Goal: Transaction & Acquisition: Purchase product/service

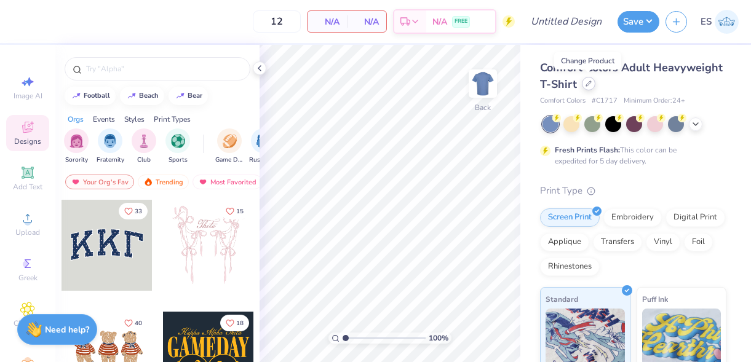
click at [591, 86] on icon at bounding box center [589, 84] width 6 height 6
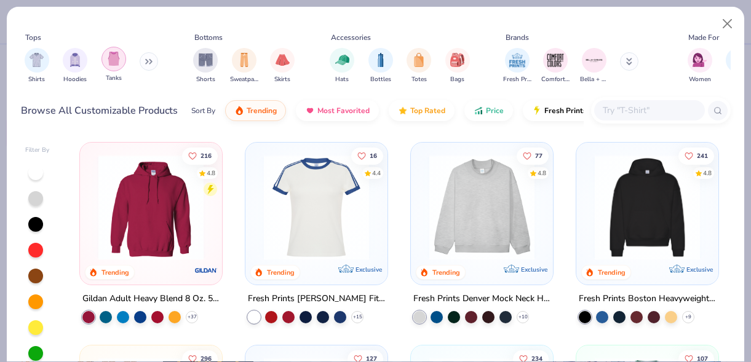
click at [118, 60] on img "filter for Tanks" at bounding box center [114, 59] width 14 height 14
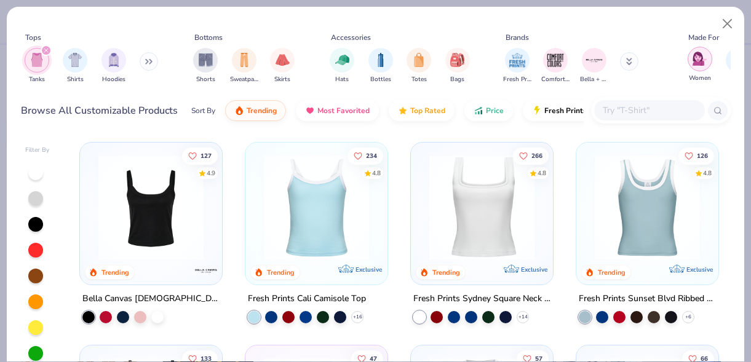
click at [699, 71] on div "filter for Women" at bounding box center [700, 59] width 25 height 25
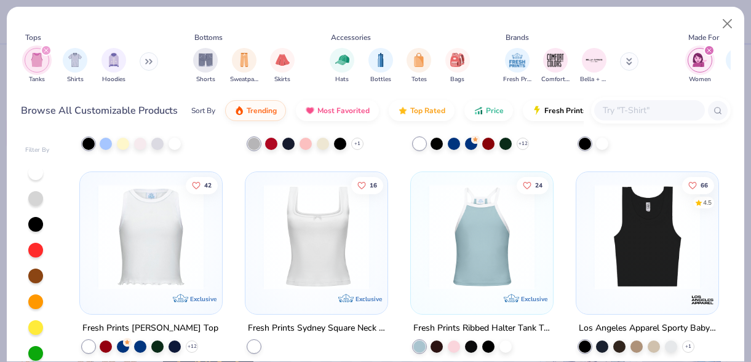
scroll to position [391, 0]
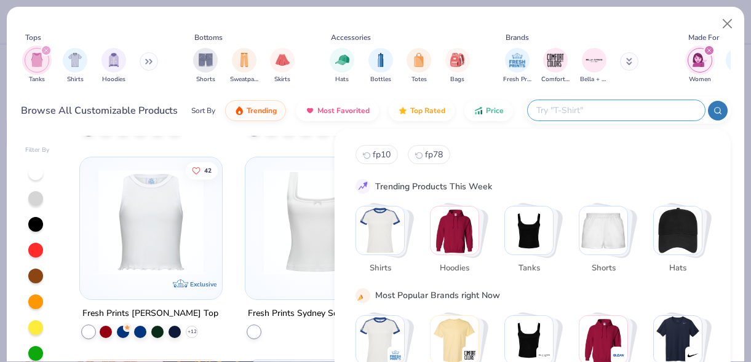
click at [654, 111] on input "text" at bounding box center [615, 110] width 161 height 14
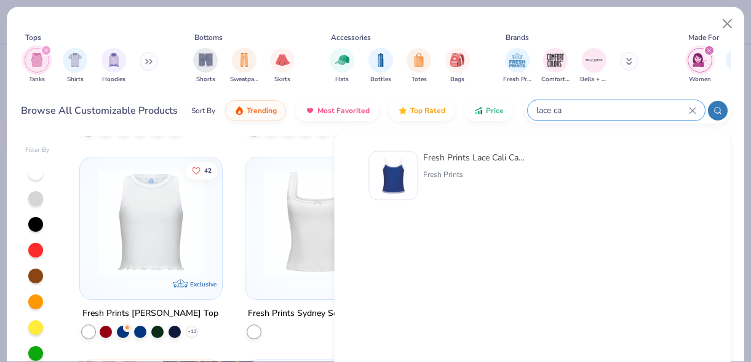
type input "lace ca"
click at [473, 161] on div "Fresh Prints Lace Cali Camisole Top" at bounding box center [474, 157] width 103 height 13
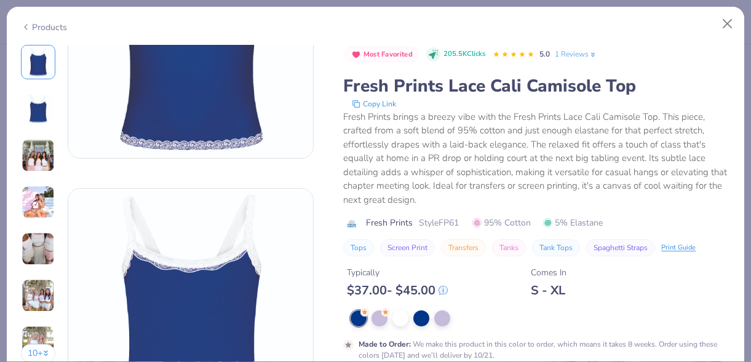
scroll to position [133, 0]
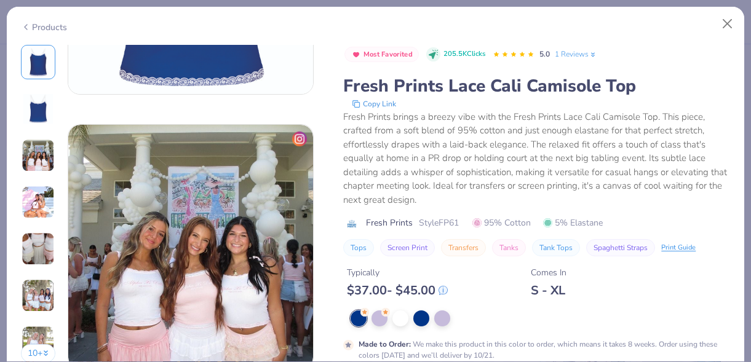
click at [494, 173] on div "Fresh Prints brings a breezy vibe with the Fresh Prints Lace Cali Camisole Top.…" at bounding box center [536, 158] width 387 height 97
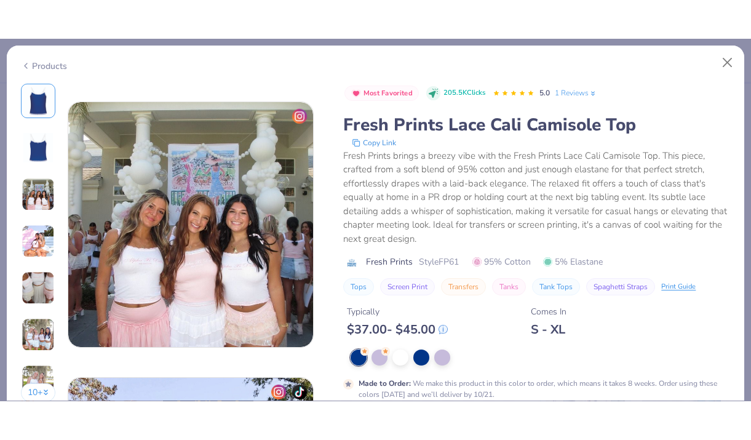
scroll to position [535, 0]
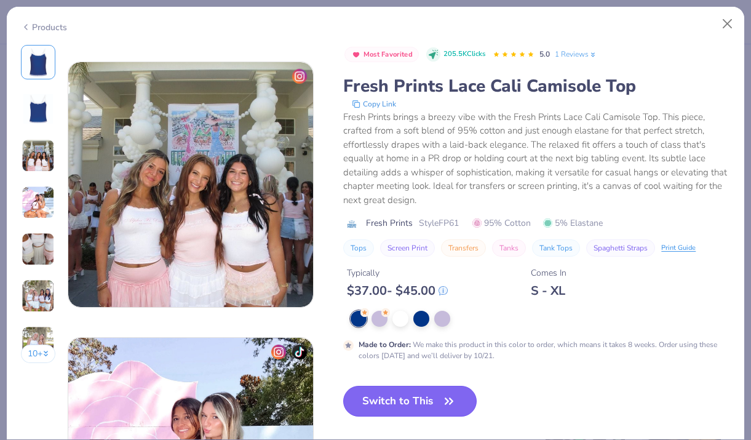
click at [430, 362] on button "Switch to This" at bounding box center [410, 401] width 134 height 31
type input "50"
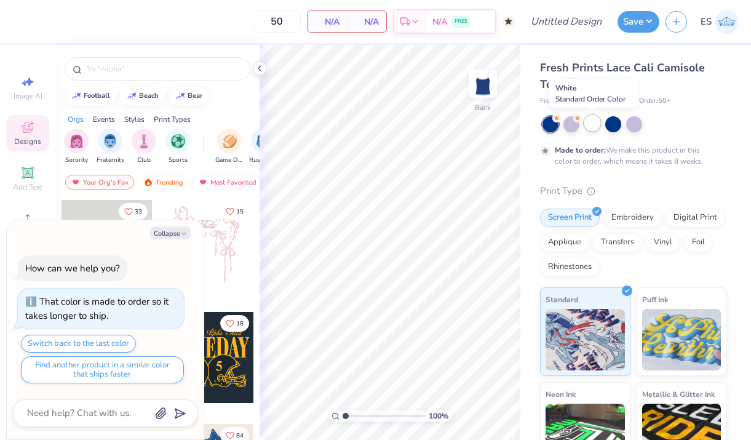
click at [599, 124] on div at bounding box center [593, 123] width 16 height 16
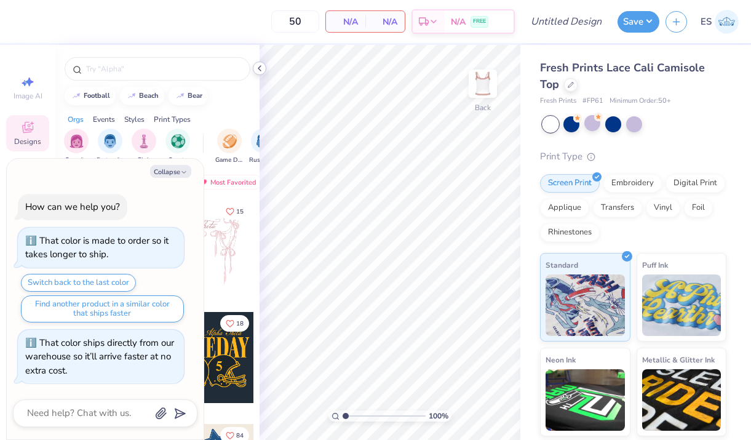
click at [257, 69] on icon at bounding box center [260, 68] width 10 height 10
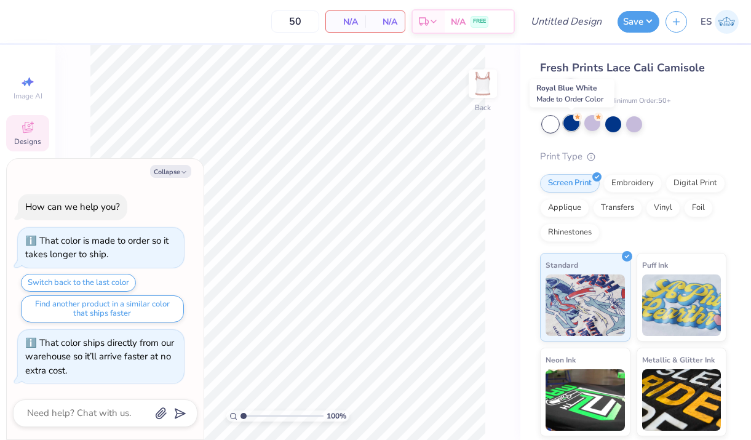
click at [575, 125] on div at bounding box center [572, 123] width 16 height 16
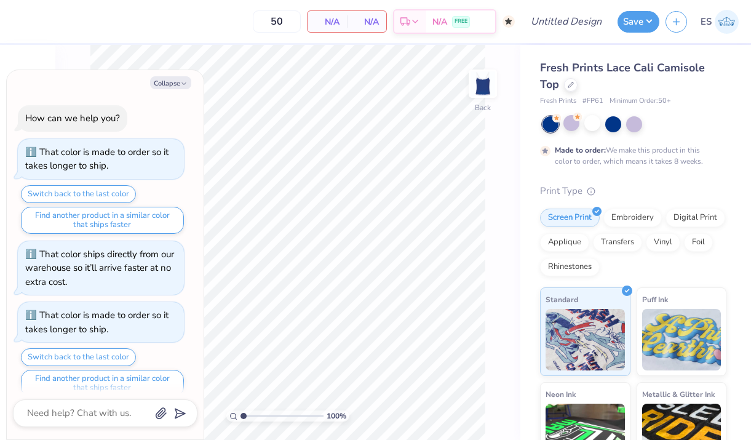
scroll to position [14, 0]
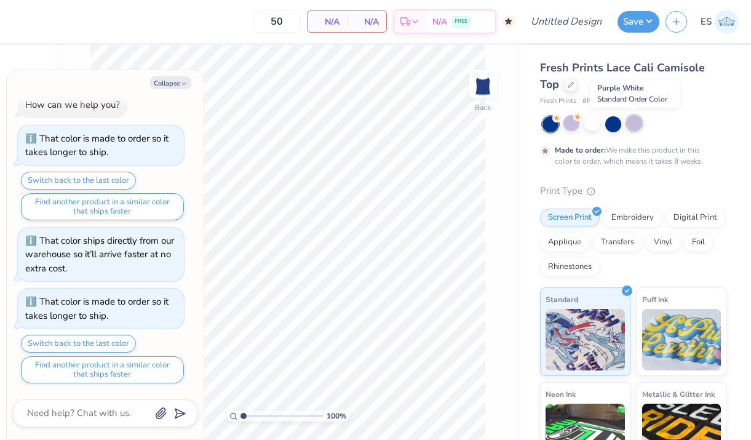
click at [631, 125] on div at bounding box center [634, 123] width 16 height 16
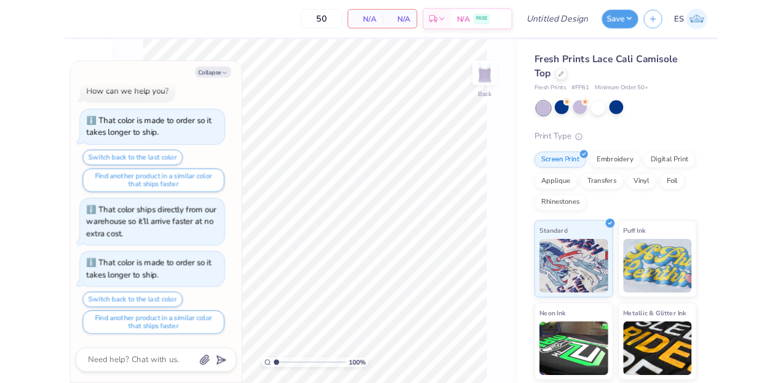
scroll to position [74, 0]
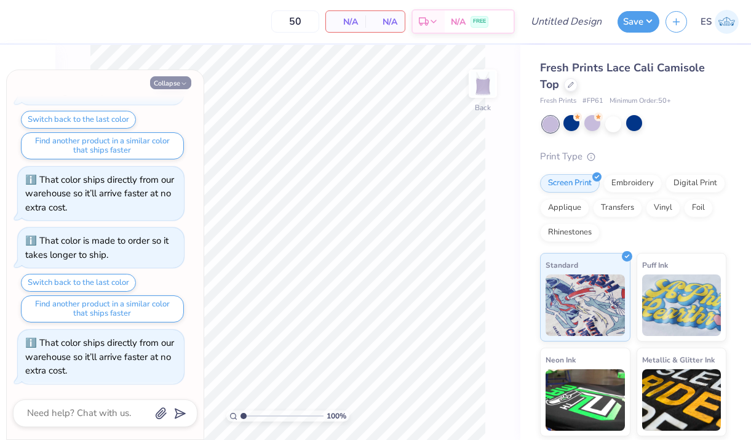
click at [164, 82] on button "Collapse" at bounding box center [170, 82] width 41 height 13
type textarea "x"
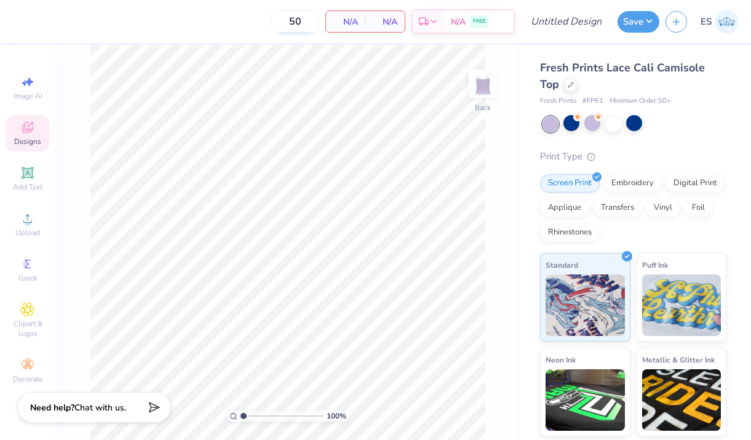
click at [309, 20] on input "50" at bounding box center [295, 21] width 48 height 22
type input "5"
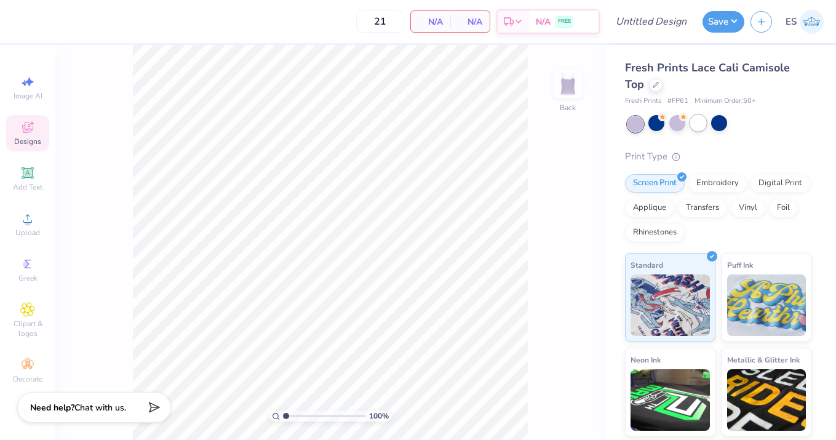
type input "50"
click at [700, 125] on div at bounding box center [699, 123] width 16 height 16
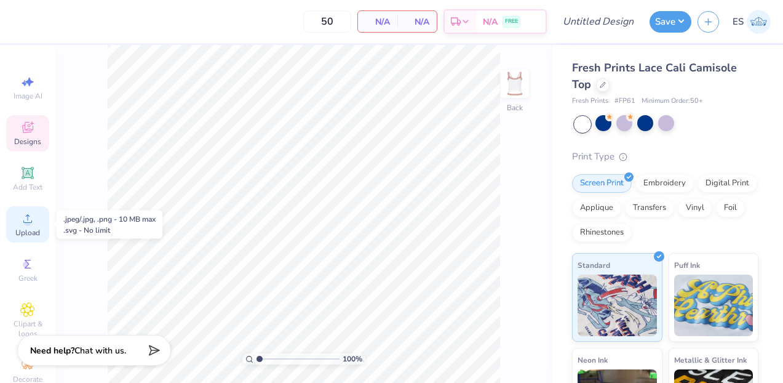
click at [24, 215] on icon at bounding box center [27, 218] width 15 height 15
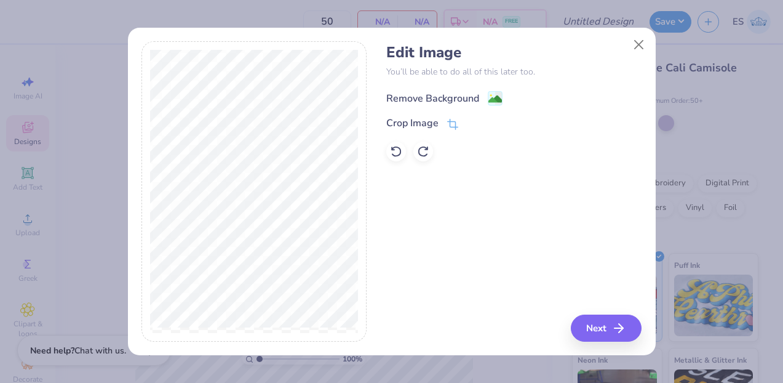
click at [494, 97] on image at bounding box center [496, 99] width 14 height 14
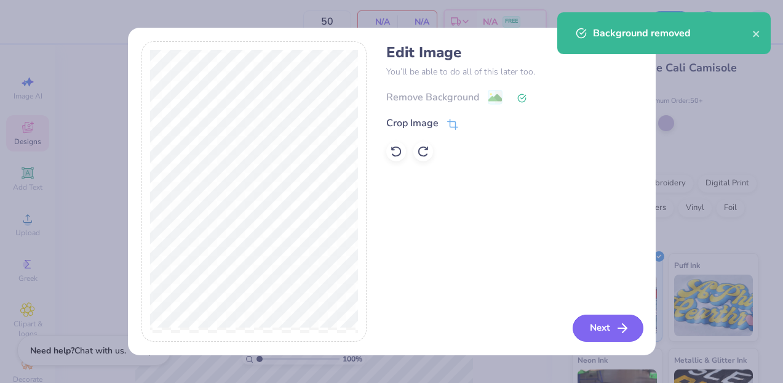
click at [592, 321] on button "Next" at bounding box center [608, 327] width 71 height 27
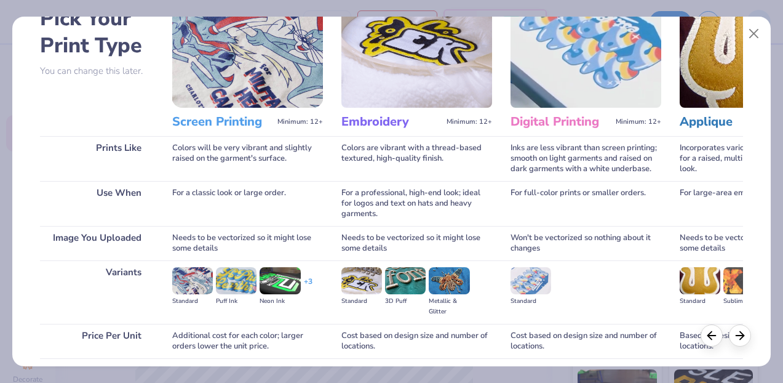
scroll to position [113, 0]
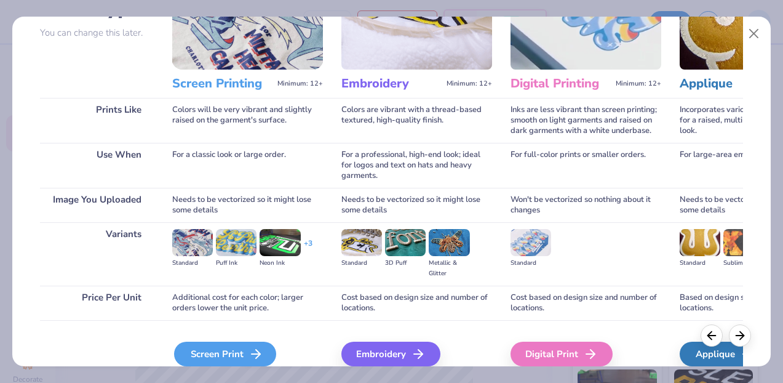
click at [239, 349] on div "Screen Print" at bounding box center [225, 354] width 102 height 25
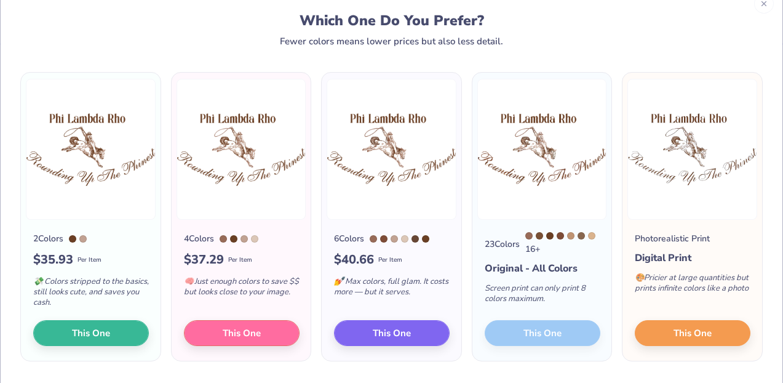
scroll to position [31, 0]
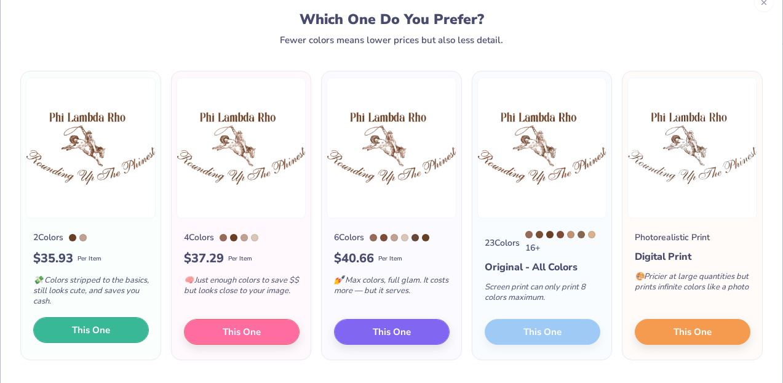
click at [96, 332] on span "This One" at bounding box center [91, 330] width 38 height 14
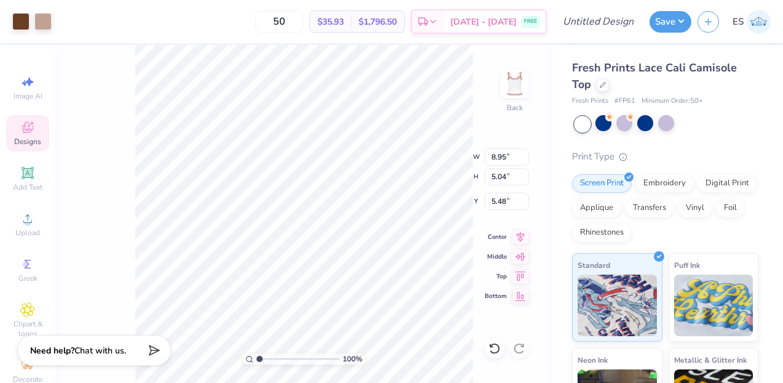
type input "1.86"
click at [303, 15] on input "50" at bounding box center [279, 21] width 48 height 22
type input "5"
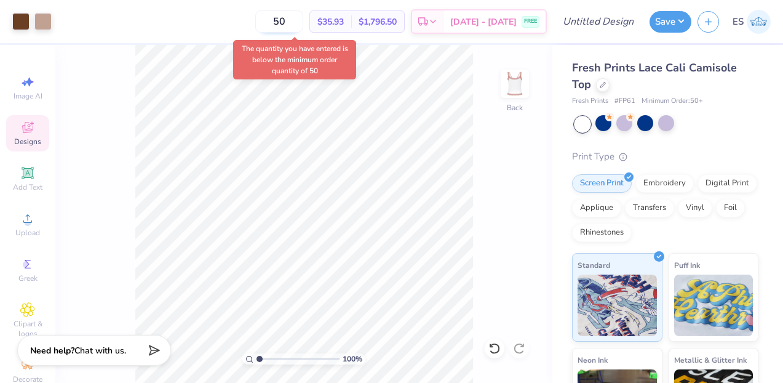
click at [303, 22] on input "50" at bounding box center [279, 21] width 48 height 22
type input "5"
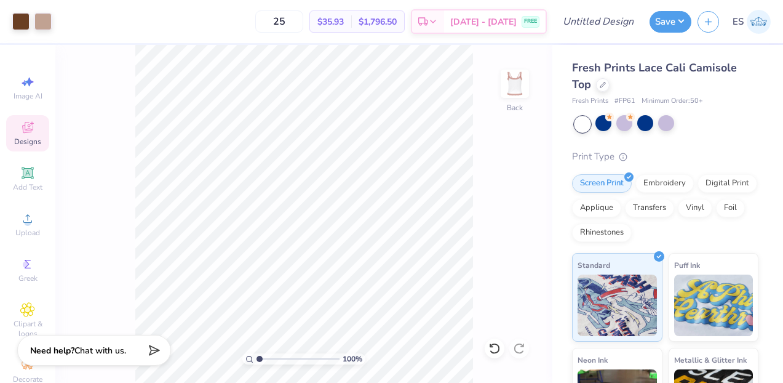
type input "2"
type input "50"
click at [600, 82] on icon at bounding box center [603, 84] width 6 height 6
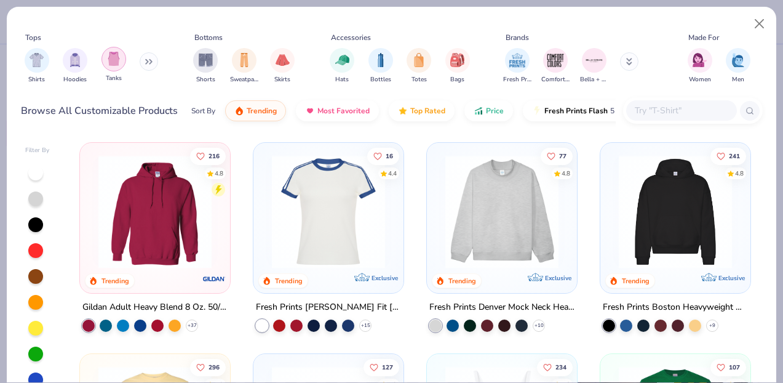
click at [111, 68] on div "filter for Tanks" at bounding box center [114, 59] width 25 height 25
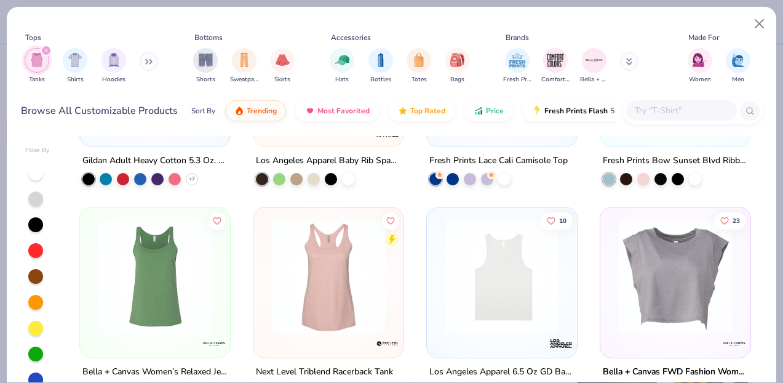
scroll to position [1148, 0]
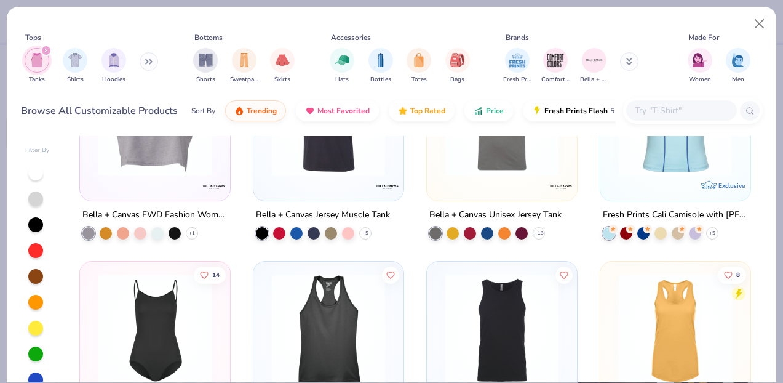
click at [670, 108] on input "text" at bounding box center [681, 110] width 95 height 14
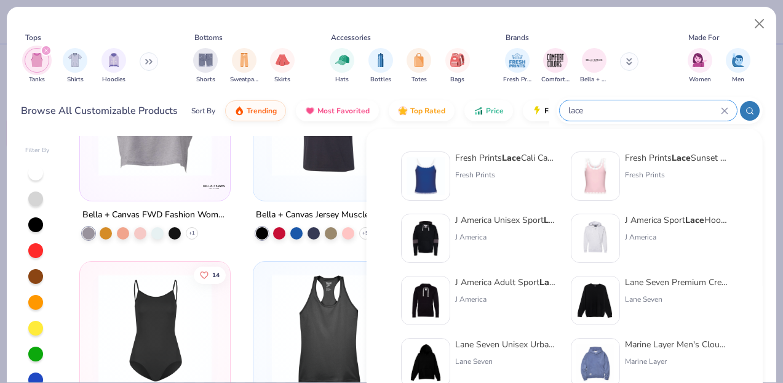
type input "lace"
click at [609, 177] on img at bounding box center [596, 176] width 38 height 38
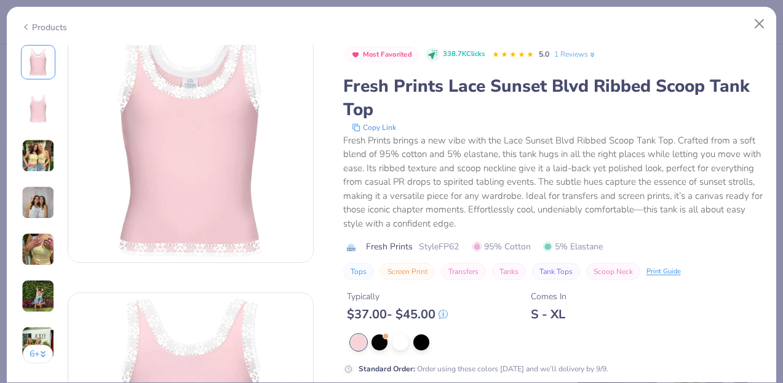
scroll to position [34, 0]
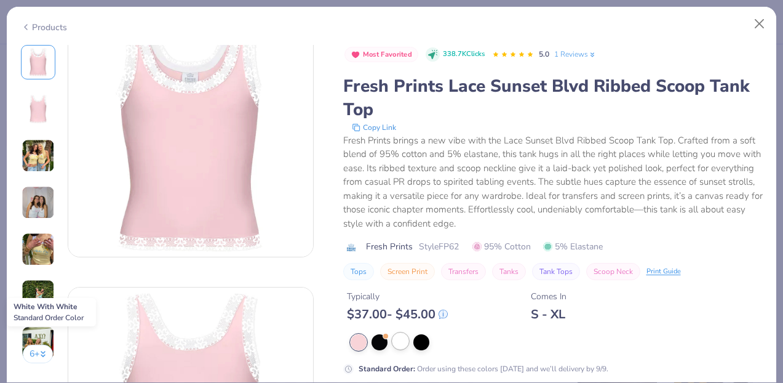
click at [403, 340] on div at bounding box center [401, 341] width 16 height 16
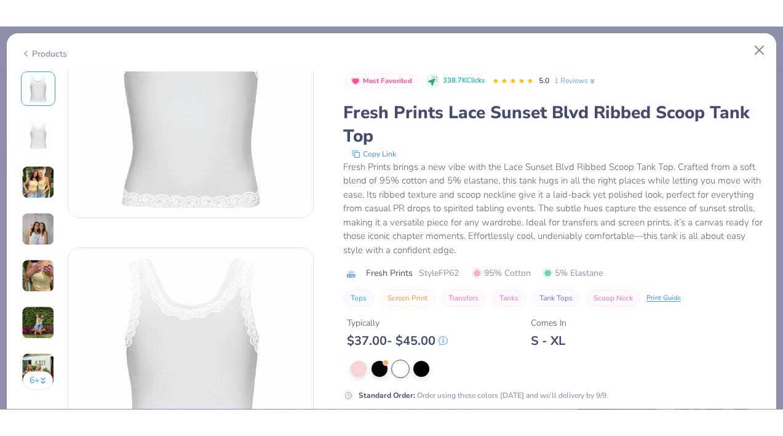
scroll to position [100, 0]
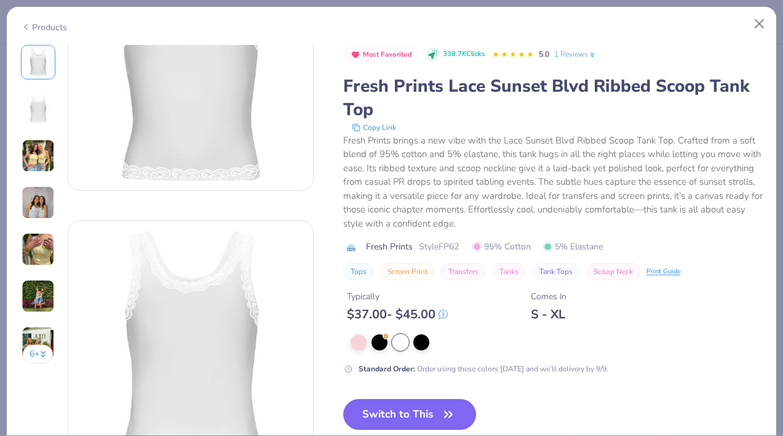
click at [429, 362] on button "Switch to This" at bounding box center [410, 414] width 134 height 31
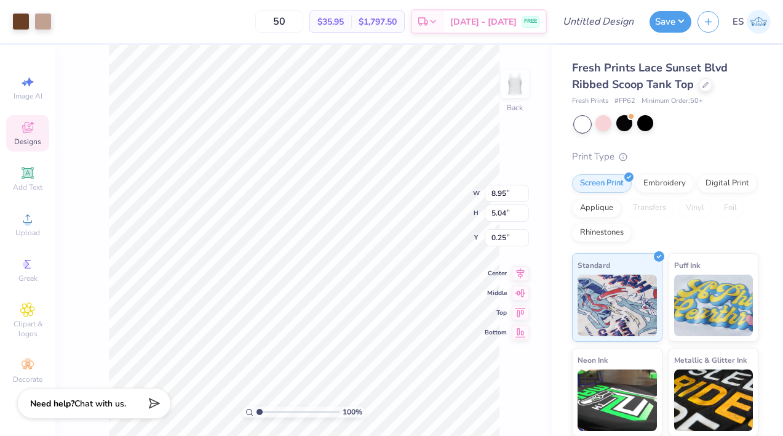
type input "1.21"
click at [303, 25] on input "50" at bounding box center [279, 21] width 48 height 22
type input "5"
click at [276, 64] on body "Art colors 2 $35.95 Per Item $1,797.50 Total Est. Delivery [DATE] - [DATE] FREE…" at bounding box center [391, 218] width 783 height 436
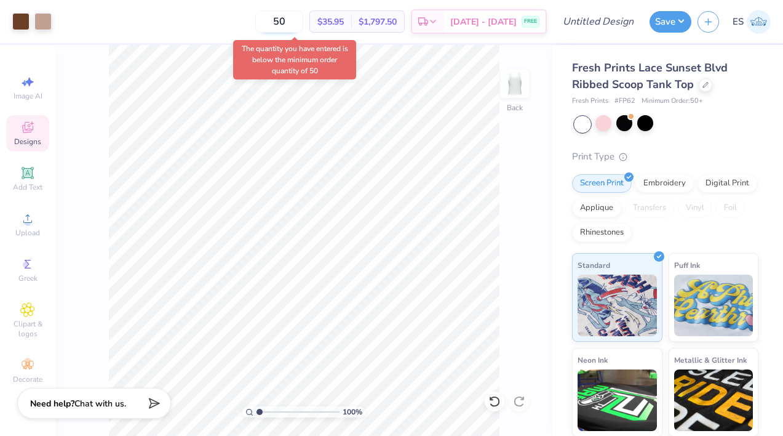
click at [303, 20] on input "50" at bounding box center [279, 21] width 48 height 22
type input "5"
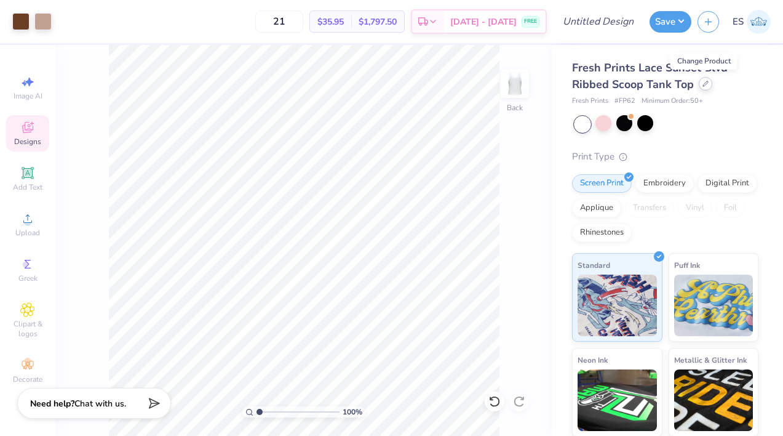
type input "50"
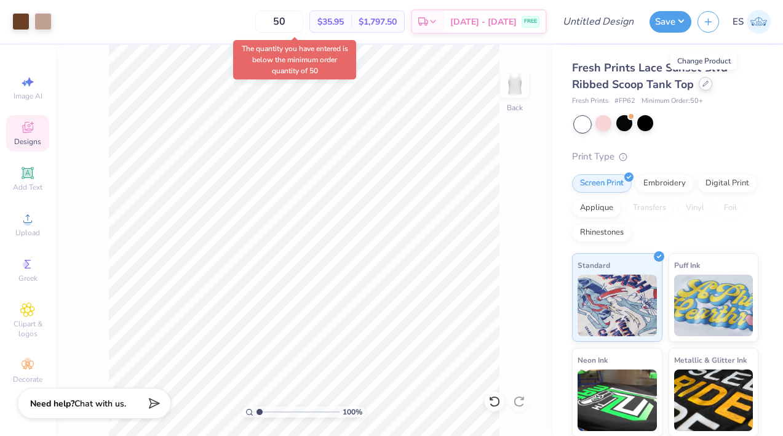
click at [705, 84] on icon at bounding box center [706, 84] width 6 height 6
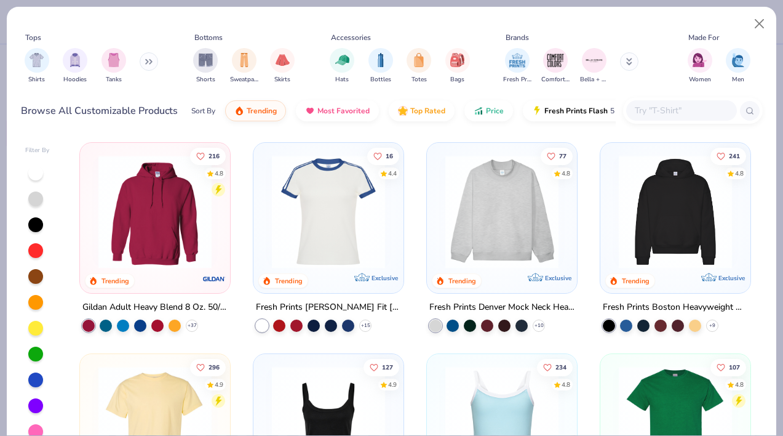
click at [657, 107] on input "text" at bounding box center [681, 110] width 95 height 14
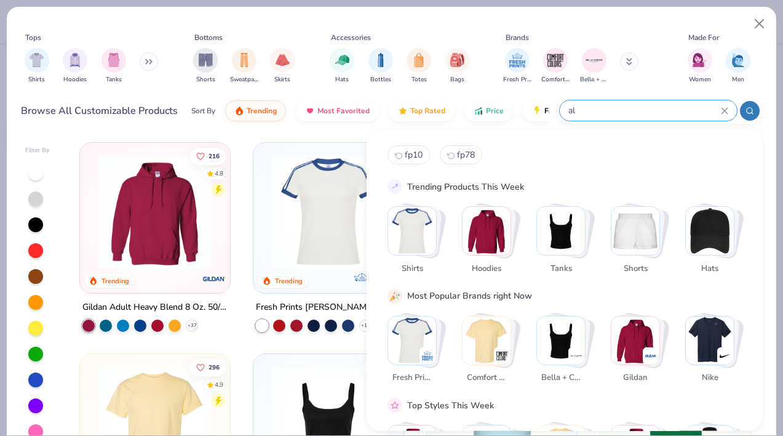
type input "a"
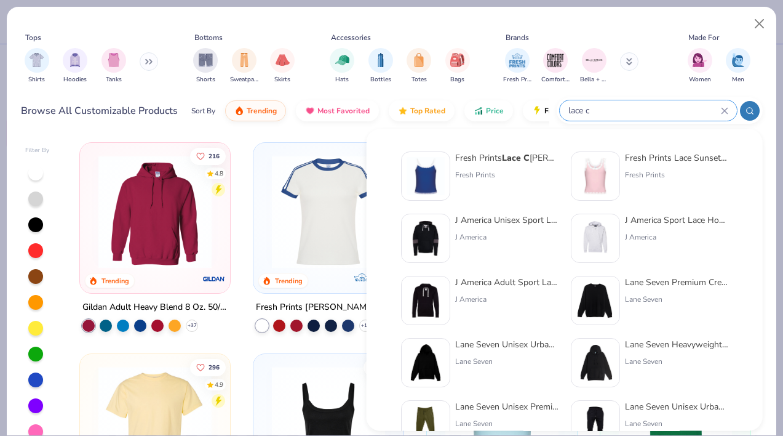
type input "lace c"
click at [466, 154] on div "Fresh Prints Lace C ali Camisole Top" at bounding box center [506, 157] width 103 height 13
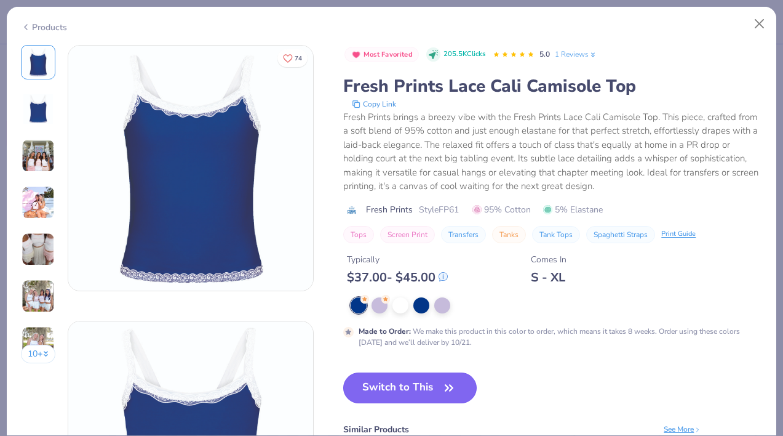
click at [407, 362] on button "Switch to This" at bounding box center [410, 387] width 134 height 31
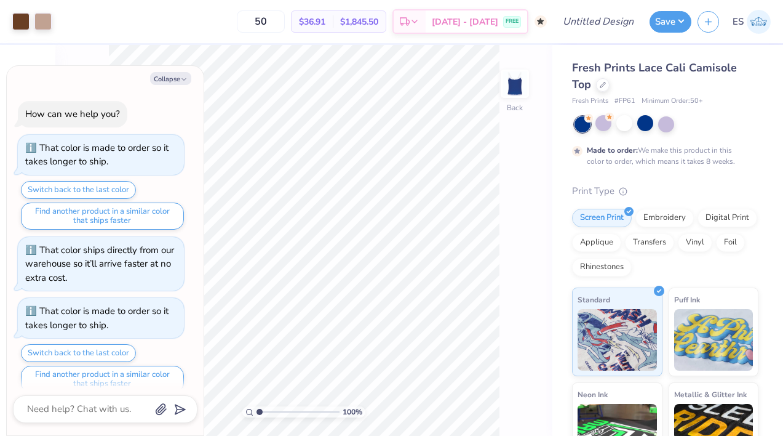
scroll to position [191, 0]
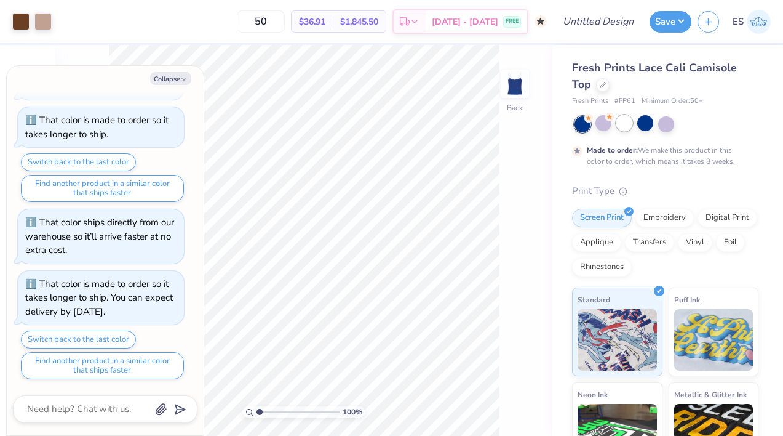
click at [629, 120] on div at bounding box center [625, 123] width 16 height 16
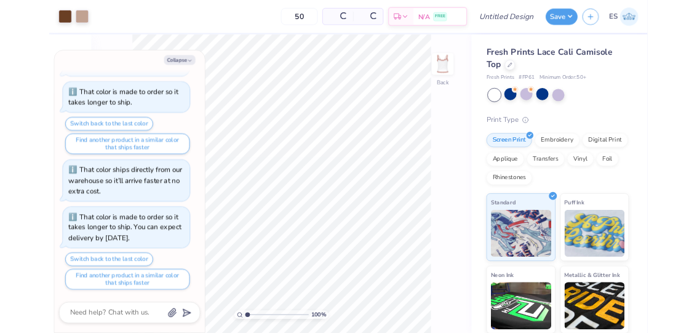
scroll to position [266, 0]
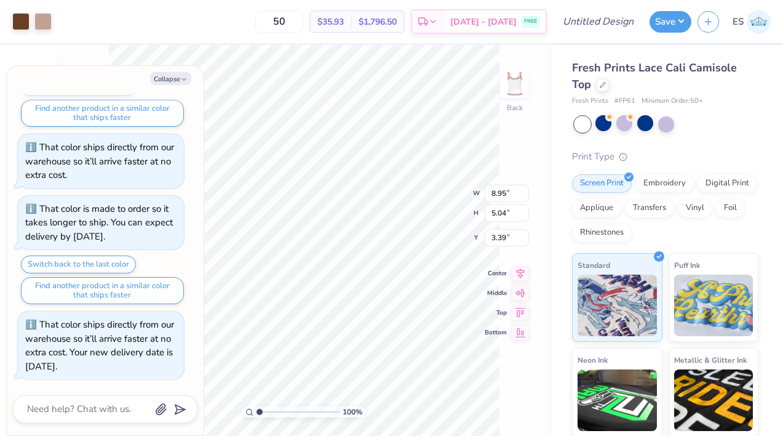
type textarea "x"
type input "1.41"
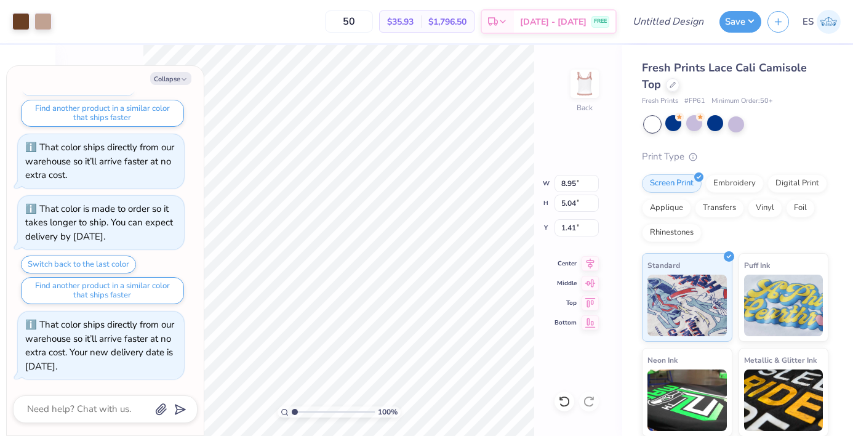
type textarea "x"
type input "1.61"
drag, startPoint x: 294, startPoint y: 409, endPoint x: 270, endPoint y: 409, distance: 24.0
click at [292, 362] on input "range" at bounding box center [333, 411] width 83 height 11
click at [183, 78] on icon "button" at bounding box center [183, 79] width 7 height 7
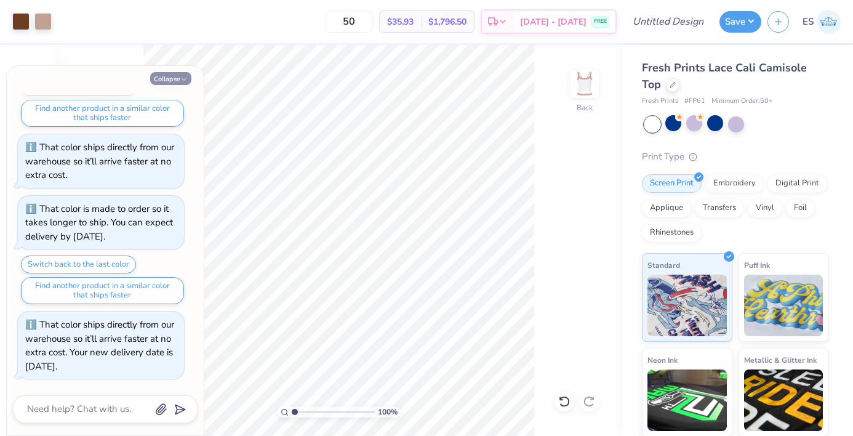
type textarea "x"
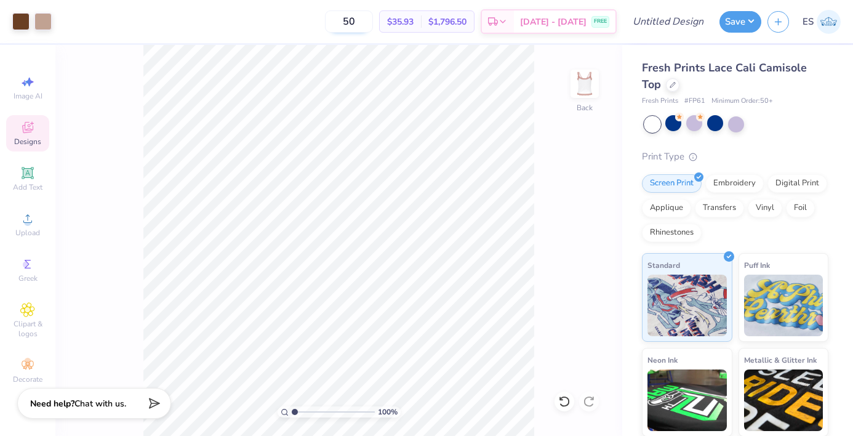
click at [373, 21] on input "50" at bounding box center [349, 21] width 48 height 22
type input "5"
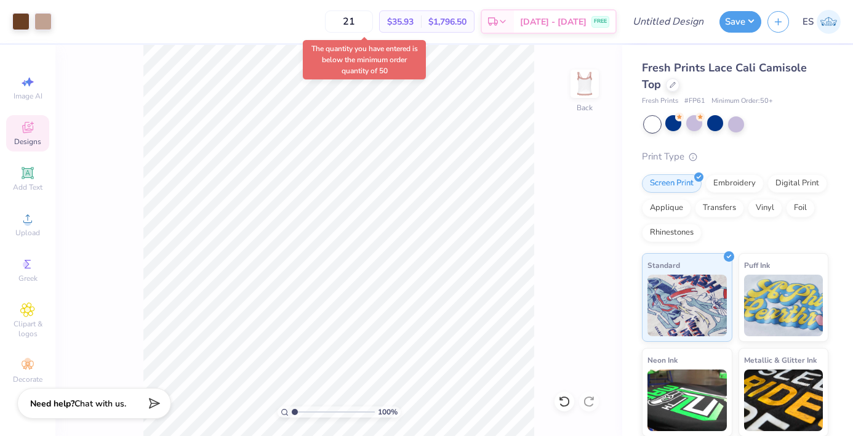
type input "50"
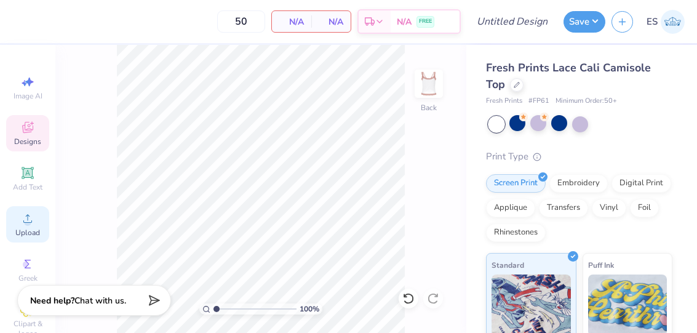
click at [35, 219] on div "Upload" at bounding box center [27, 224] width 43 height 36
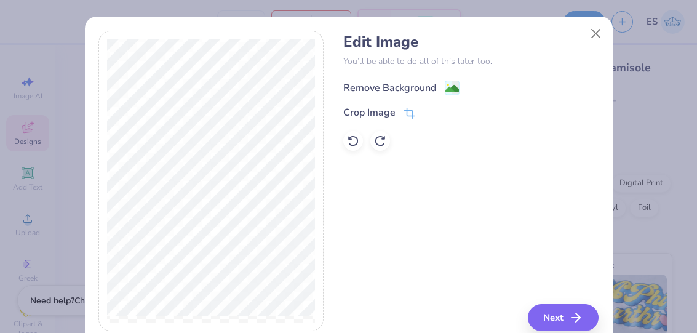
click at [449, 86] on image at bounding box center [453, 89] width 14 height 14
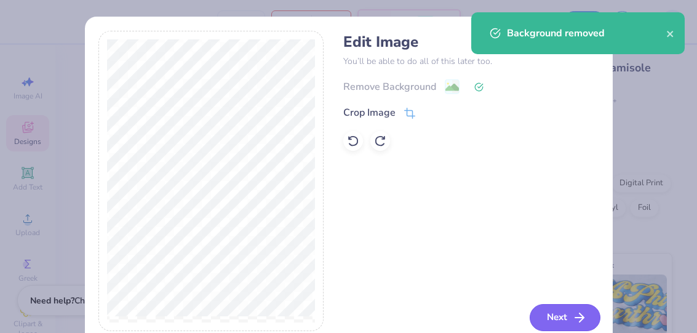
click at [562, 318] on button "Next" at bounding box center [565, 317] width 71 height 27
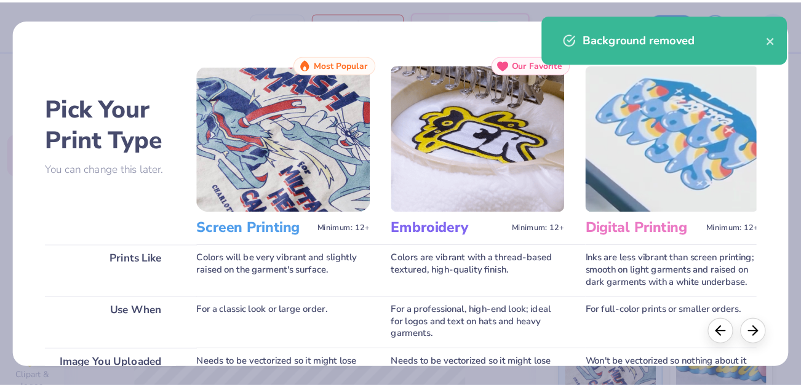
scroll to position [206, 0]
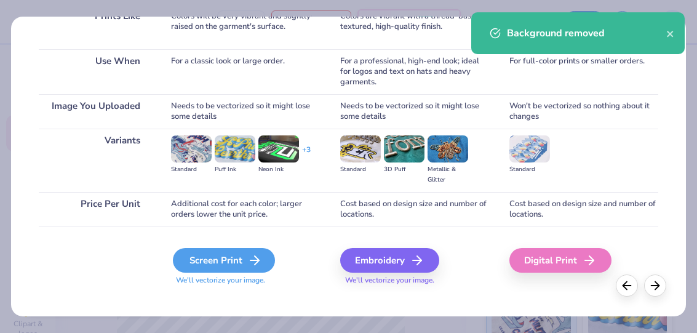
click at [223, 262] on div "Screen Print" at bounding box center [224, 260] width 102 height 25
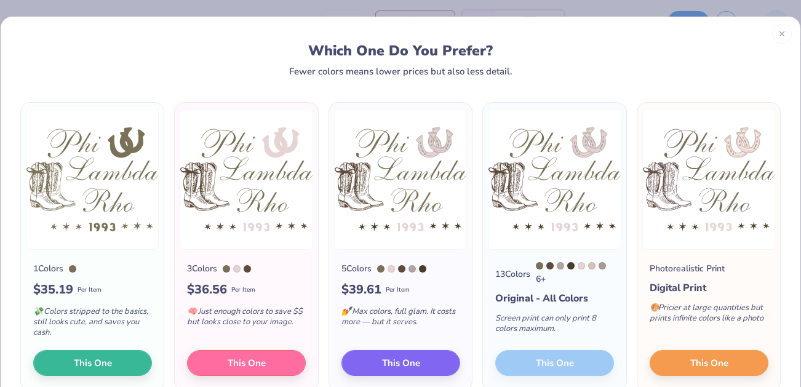
scroll to position [26, 0]
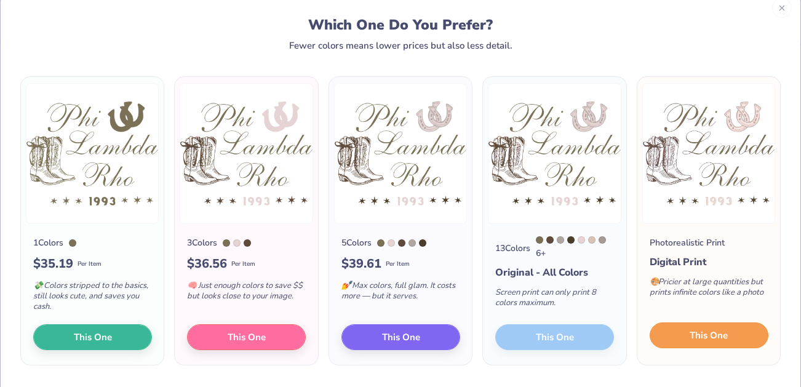
click at [698, 342] on span "This One" at bounding box center [709, 336] width 38 height 14
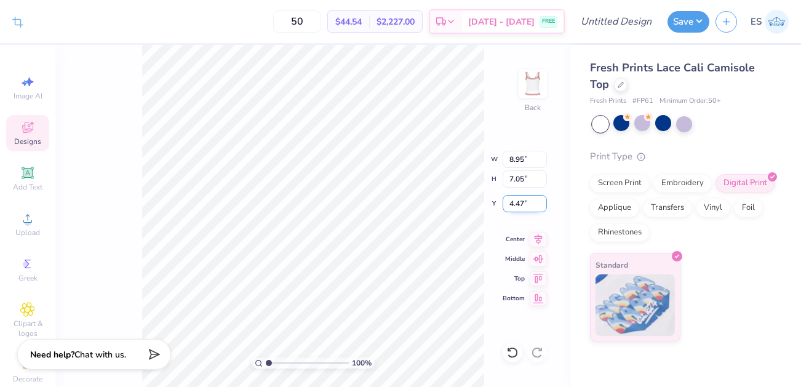
type input "1.69"
type input "1.29"
click at [129, 116] on div "100 % Back W 8.95 8.95 " H 7.05 7.05 " Y 1.29 1.29 " Center Middle Top Bottom" at bounding box center [312, 216] width 515 height 342
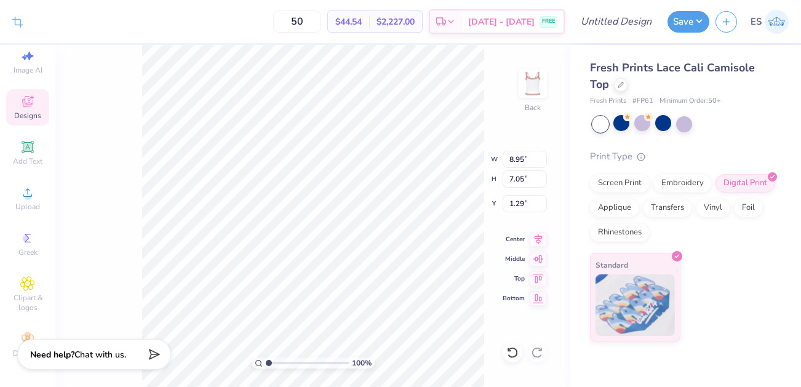
type input "0.95"
